Goal: Information Seeking & Learning: Learn about a topic

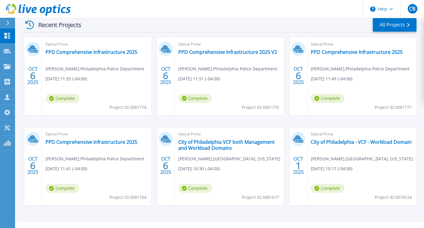
scroll to position [105, 0]
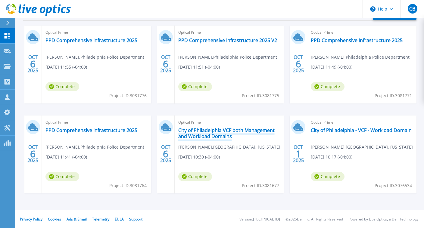
click at [240, 134] on link "City of Philadelphia VCF both Management and Workload Domains" at bounding box center [229, 133] width 102 height 12
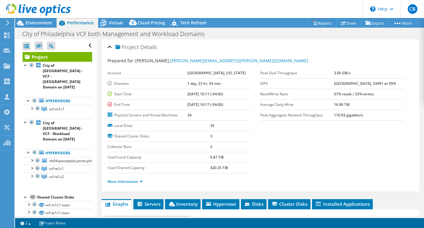
select select "USD"
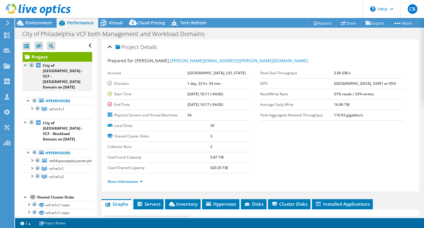
click at [31, 65] on div at bounding box center [32, 65] width 6 height 7
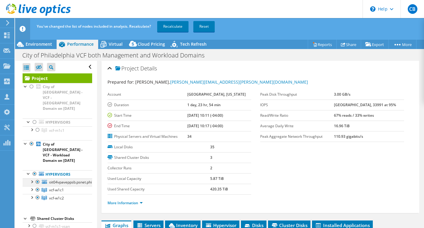
click at [38, 178] on div at bounding box center [38, 181] width 6 height 7
click at [174, 27] on link "Recalculate" at bounding box center [172, 26] width 31 height 11
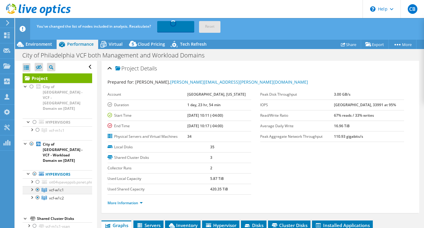
click at [39, 186] on div at bounding box center [38, 189] width 6 height 7
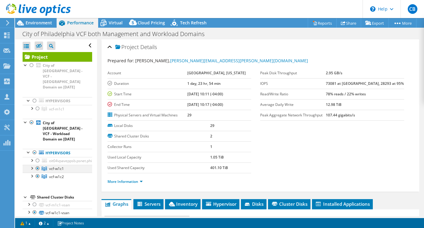
click at [37, 165] on div at bounding box center [38, 168] width 6 height 7
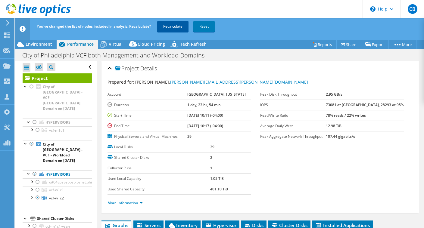
click at [179, 24] on link "Recalculate" at bounding box center [172, 26] width 31 height 11
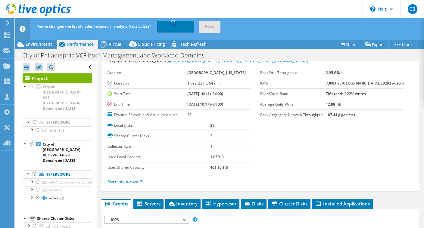
scroll to position [22, 0]
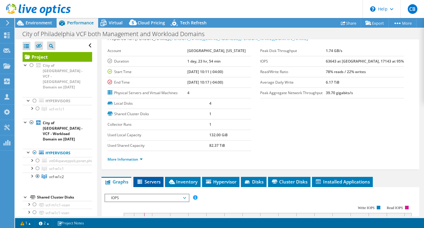
click at [154, 179] on span "Servers" at bounding box center [148, 182] width 24 height 6
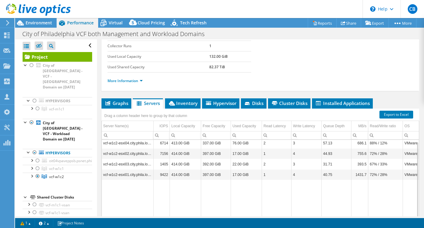
scroll to position [0, 0]
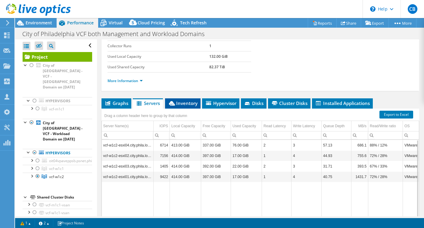
click at [187, 103] on span "Inventory" at bounding box center [182, 103] width 29 height 6
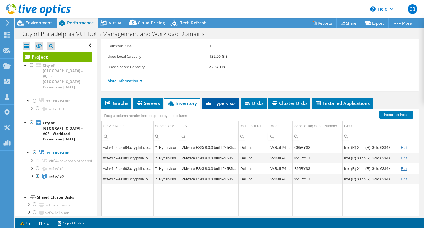
click at [215, 101] on span "Hypervisor" at bounding box center [220, 103] width 31 height 6
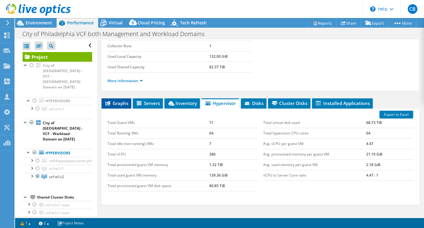
click at [124, 101] on span "Graphs" at bounding box center [116, 103] width 24 height 6
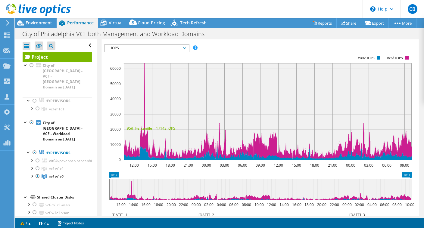
scroll to position [162, 0]
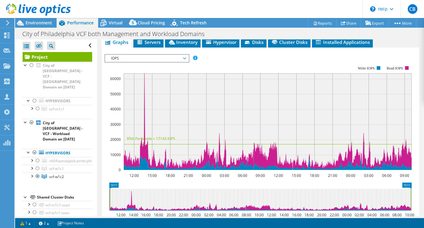
click at [170, 59] on span "IOPS" at bounding box center [146, 58] width 77 height 7
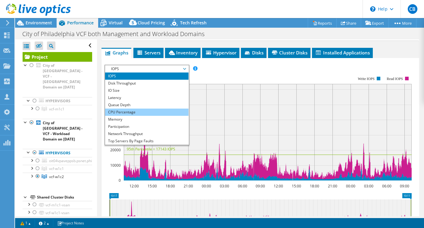
scroll to position [154, 0]
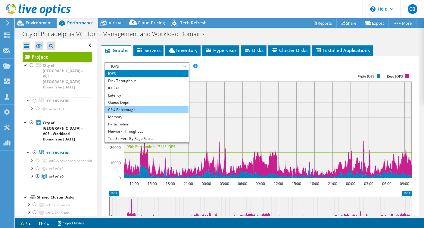
click at [177, 106] on li "CPU Percentage" at bounding box center [146, 109] width 83 height 7
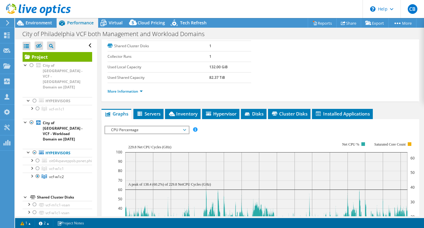
scroll to position [91, 0]
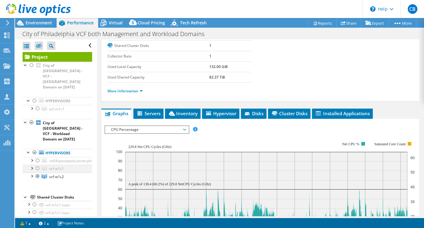
click at [37, 165] on div at bounding box center [38, 168] width 6 height 7
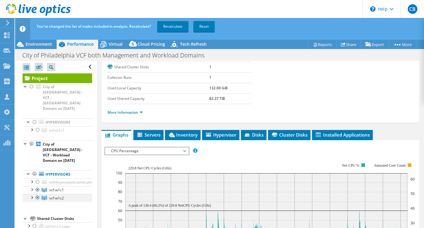
click at [38, 194] on div at bounding box center [38, 197] width 6 height 7
click at [173, 27] on link "Recalculate" at bounding box center [172, 26] width 31 height 11
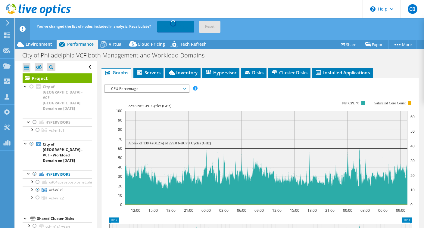
scroll to position [153, 0]
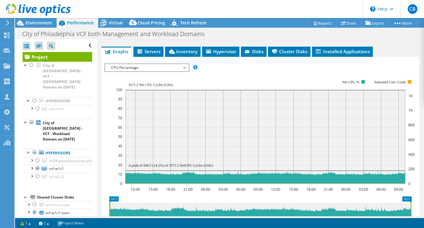
click at [175, 64] on span "CPU Percentage" at bounding box center [146, 67] width 77 height 7
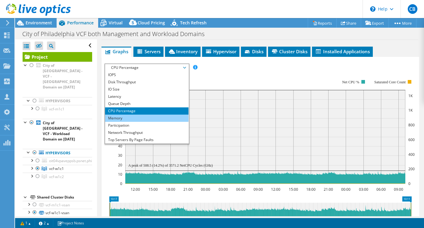
click at [156, 115] on li "Memory" at bounding box center [146, 118] width 83 height 7
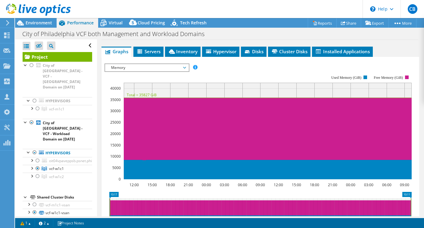
click at [138, 64] on span "Memory" at bounding box center [146, 67] width 77 height 7
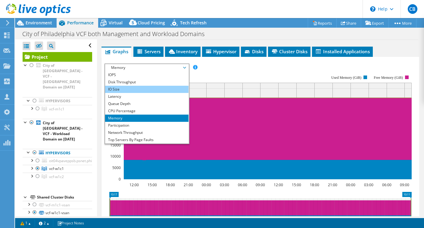
click at [140, 88] on li "IO Size" at bounding box center [146, 89] width 83 height 7
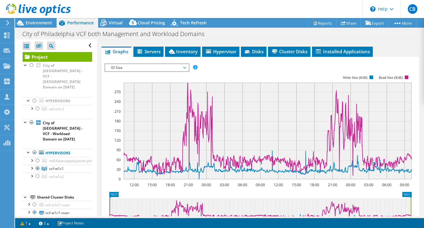
click at [151, 62] on div "IOPS Disk Throughput IO Size Latency Queue Depth CPU Percentage Memory Page Fau…" at bounding box center [259, 164] width 311 height 208
click at [153, 69] on span "IO Size" at bounding box center [146, 67] width 77 height 7
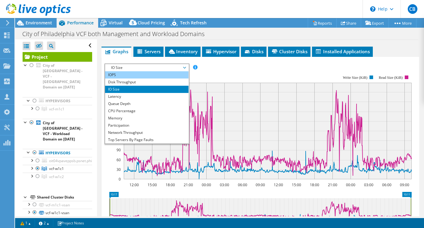
click at [159, 76] on li "IOPS" at bounding box center [146, 74] width 83 height 7
